Goal: Transaction & Acquisition: Purchase product/service

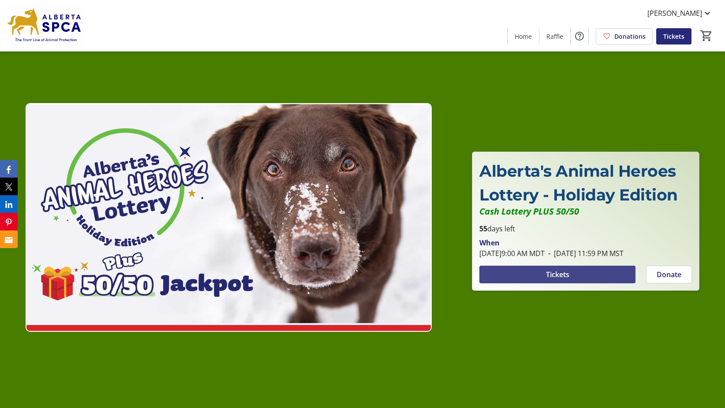
click at [562, 273] on span at bounding box center [557, 274] width 156 height 21
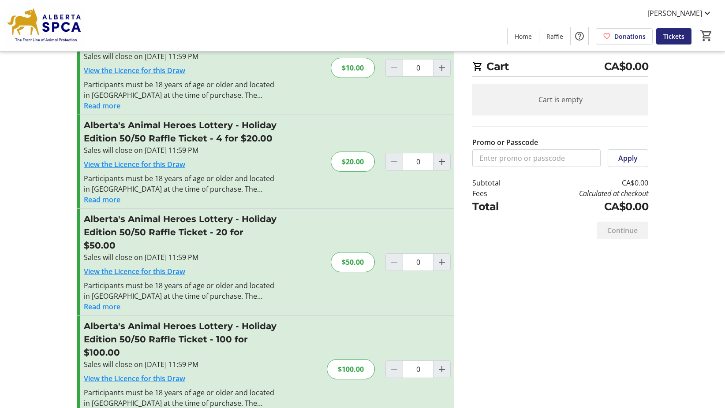
scroll to position [346, 0]
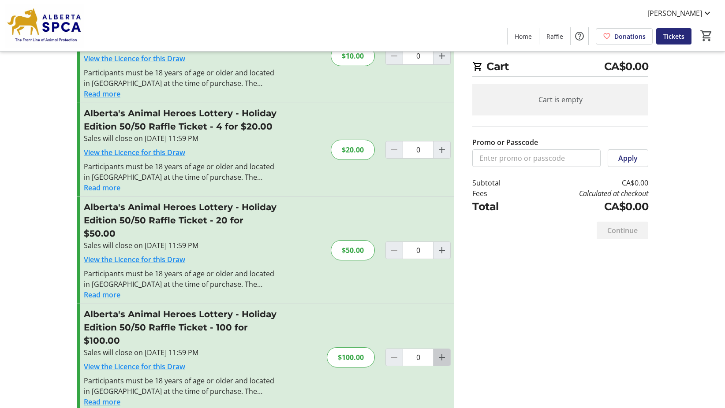
click at [446, 352] on mat-icon "Increment by one" at bounding box center [442, 357] width 11 height 11
type input "1"
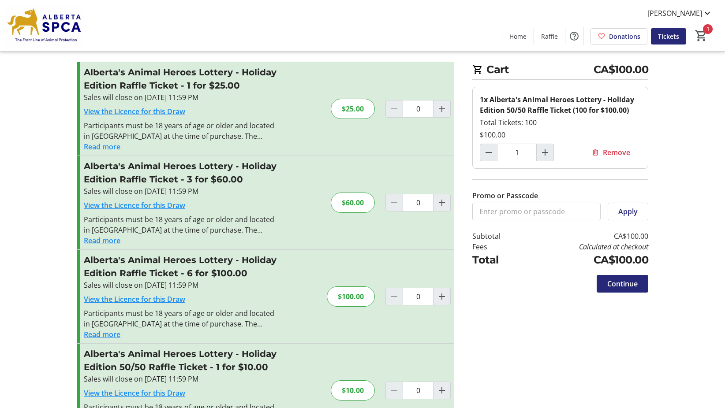
scroll to position [0, 0]
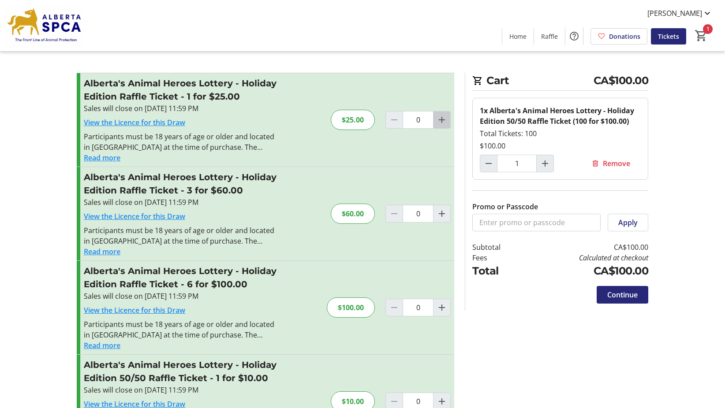
click at [442, 122] on mat-icon "Increment by one" at bounding box center [442, 120] width 11 height 11
type input "1"
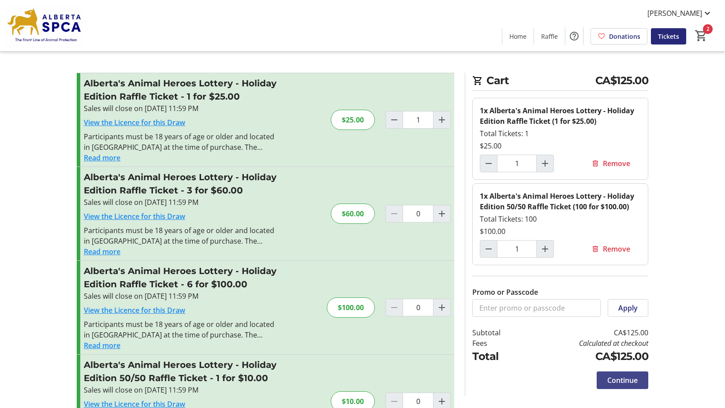
click at [610, 382] on span "Continue" at bounding box center [622, 380] width 30 height 11
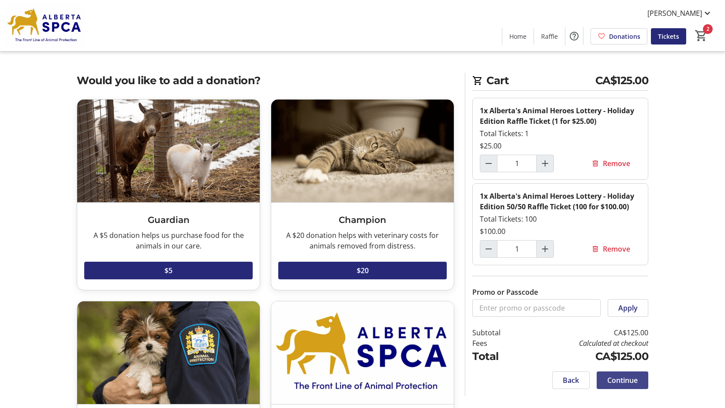
click at [626, 384] on span "Continue" at bounding box center [622, 380] width 30 height 11
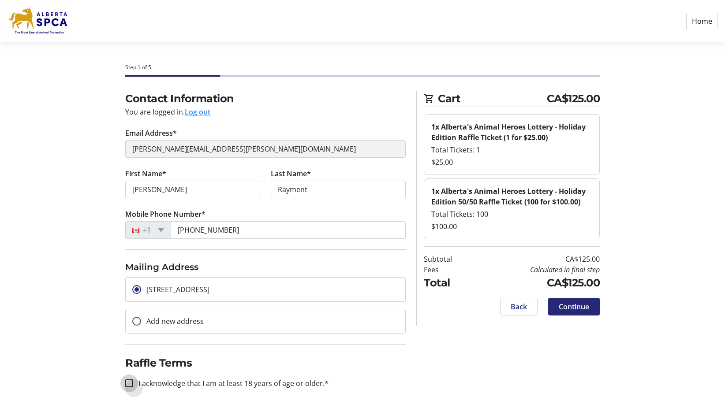
drag, startPoint x: 129, startPoint y: 386, endPoint x: 149, endPoint y: 368, distance: 26.6
click at [130, 384] on input "I acknowledge that I am at least 18 years of age or older.*" at bounding box center [129, 384] width 8 height 8
checkbox input "true"
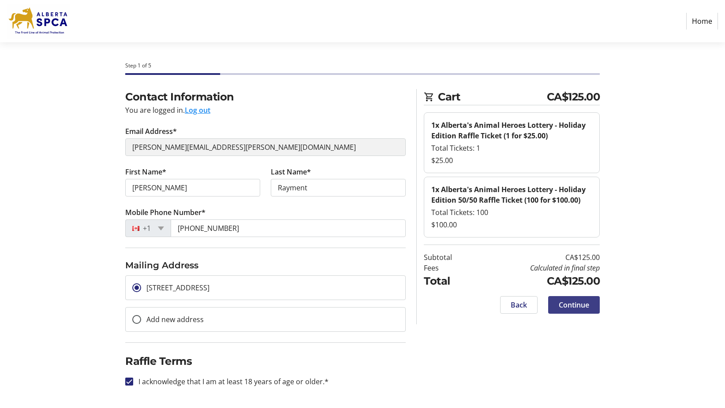
click at [566, 308] on span "Continue" at bounding box center [574, 305] width 30 height 11
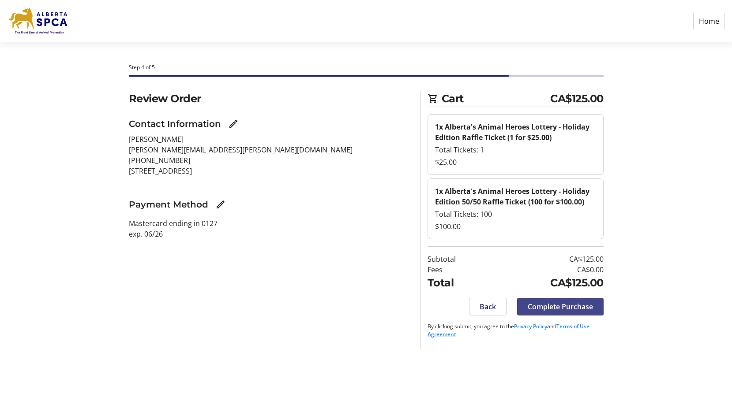
click at [567, 310] on span "Complete Purchase" at bounding box center [560, 307] width 65 height 11
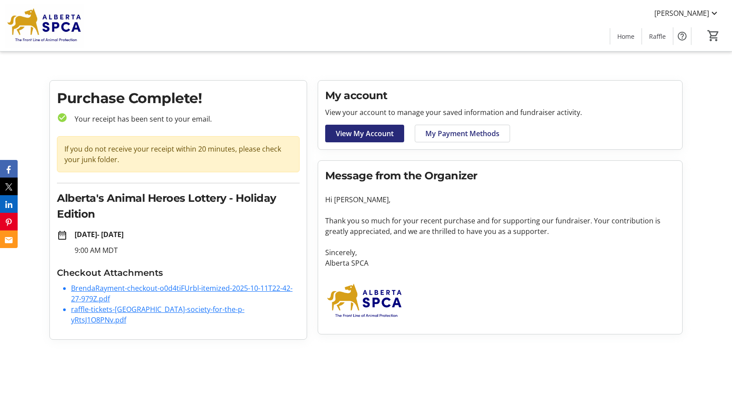
click at [128, 289] on link "BrendaRayment-checkout-o0d4tiFUrbl-itemized-2025-10-11T22-42-27-979Z.pdf" at bounding box center [181, 294] width 221 height 20
drag, startPoint x: 197, startPoint y: 345, endPoint x: 201, endPoint y: 337, distance: 9.5
click at [201, 338] on html "[PERSON_NAME] Home Raffle 0 Home Raffle Purchase Complete! check_circle Your re…" at bounding box center [366, 173] width 732 height 347
click at [120, 308] on link "raffle-tickets-[GEOGRAPHIC_DATA]-society-for-the-p-yRtsJ1O8PNv.pdf" at bounding box center [157, 315] width 173 height 20
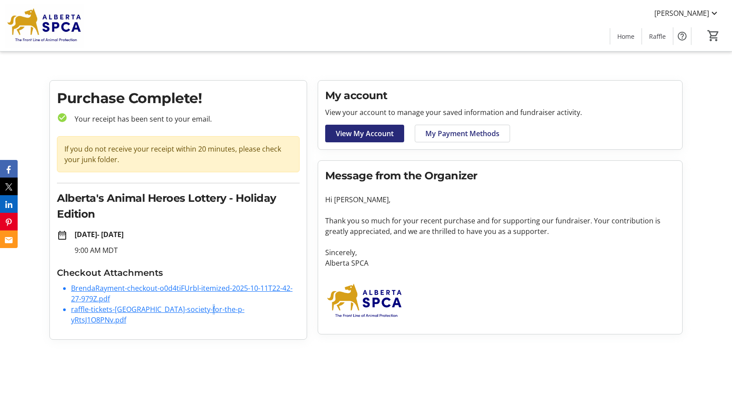
click at [127, 310] on link "raffle-tickets-[GEOGRAPHIC_DATA]-society-for-the-p-yRtsJ1O8PNv.pdf" at bounding box center [157, 315] width 173 height 20
click at [128, 310] on link "raffle-tickets-[GEOGRAPHIC_DATA]-society-for-the-p-yRtsJ1O8PNv.pdf" at bounding box center [157, 315] width 173 height 20
drag, startPoint x: 12, startPoint y: 327, endPoint x: 27, endPoint y: 315, distance: 18.8
click at [18, 323] on tr-checkout-order-details-ui "Purchase Complete! check_circle Your receipt has been sent to your email. If yo…" at bounding box center [366, 213] width 732 height 267
